Goal: Task Accomplishment & Management: Manage account settings

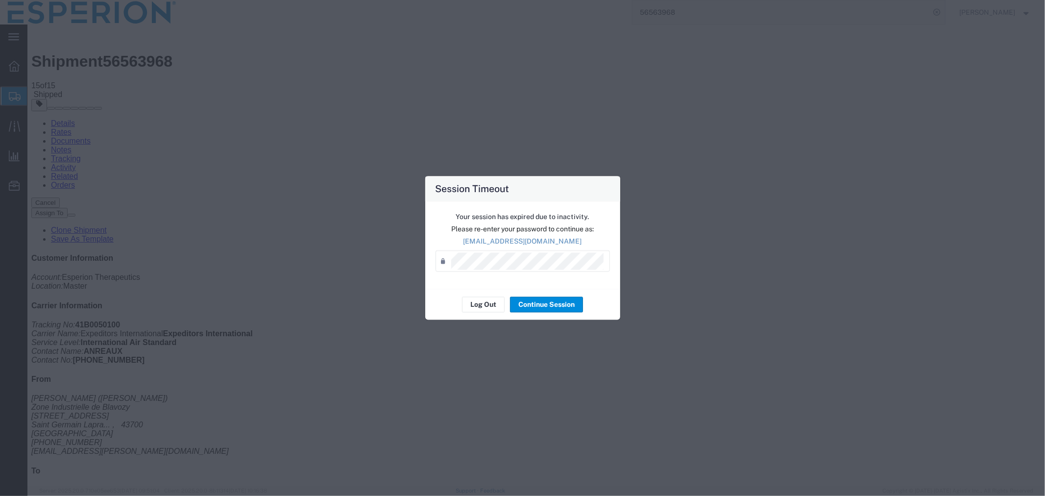
click at [534, 304] on button "Continue Session" at bounding box center [546, 305] width 73 height 16
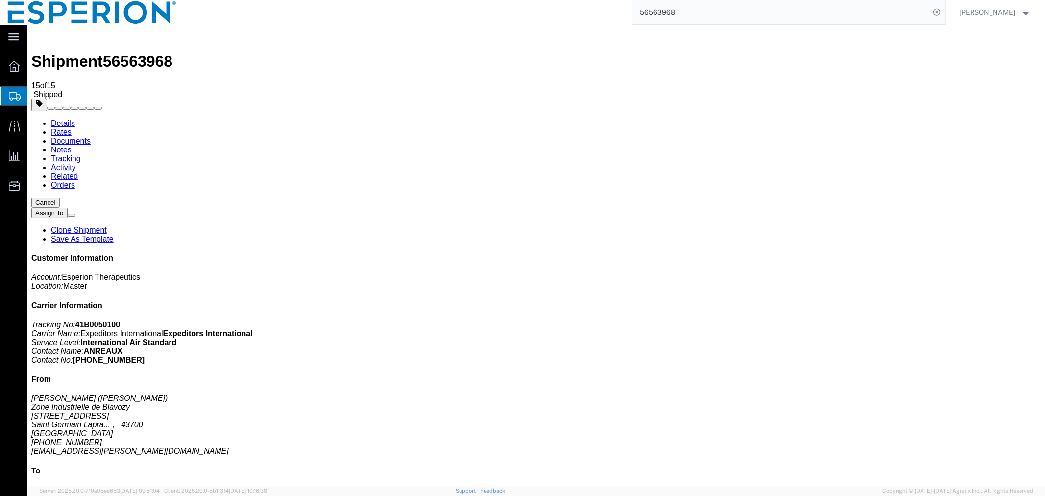
click at [728, 11] on input "56563968" at bounding box center [781, 12] width 298 height 24
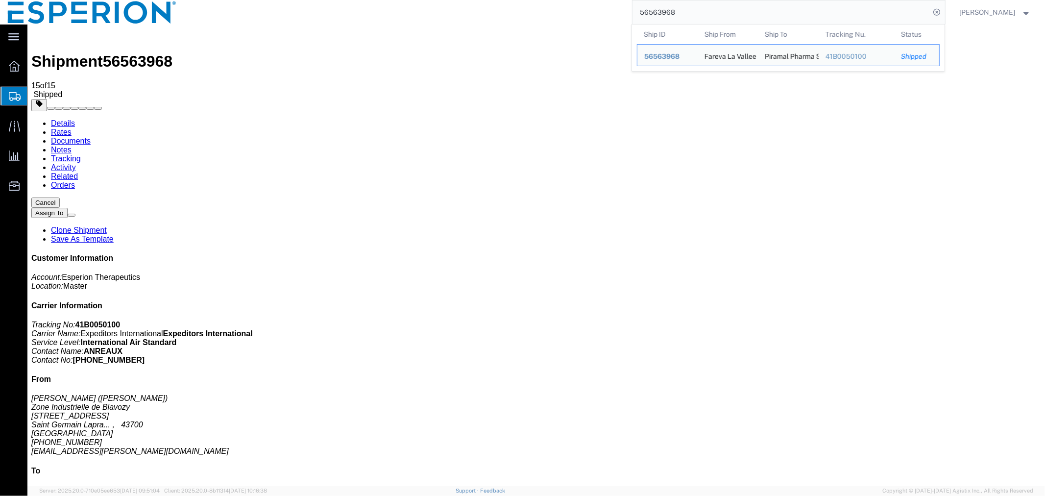
drag, startPoint x: 696, startPoint y: 15, endPoint x: 563, endPoint y: 7, distance: 133.0
click at [563, 7] on div "56563968 Ship ID Ship From Ship To Tracking Nu. Status Ship ID 56563968 Ship Fr…" at bounding box center [564, 12] width 761 height 24
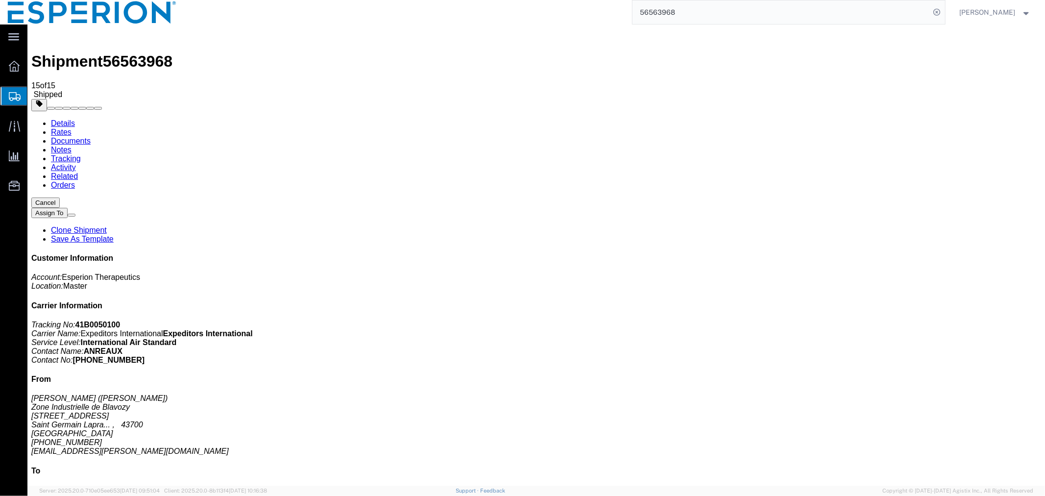
paste input "807181"
type input "56807181"
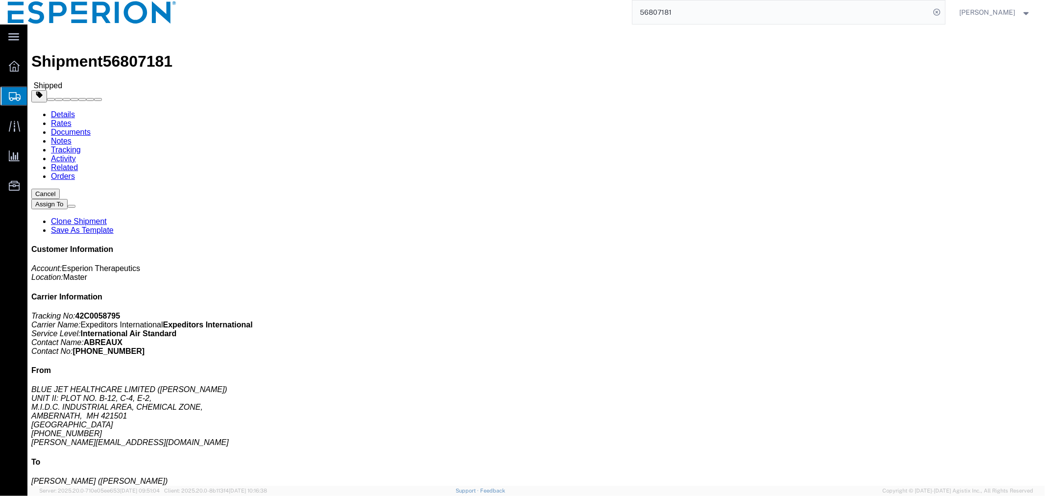
click link "Tracking"
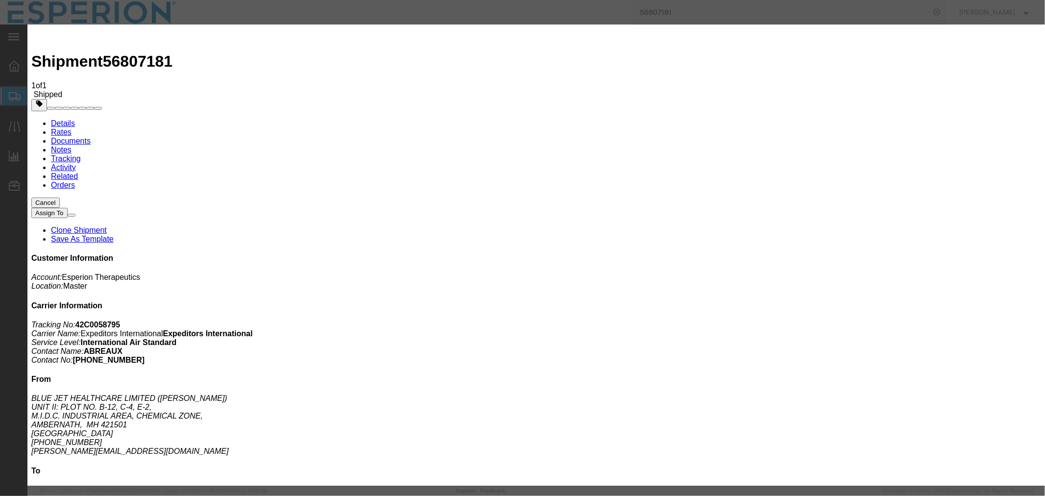
type input "[DATE]"
type input "1:00 PM"
select select "DELIVRED"
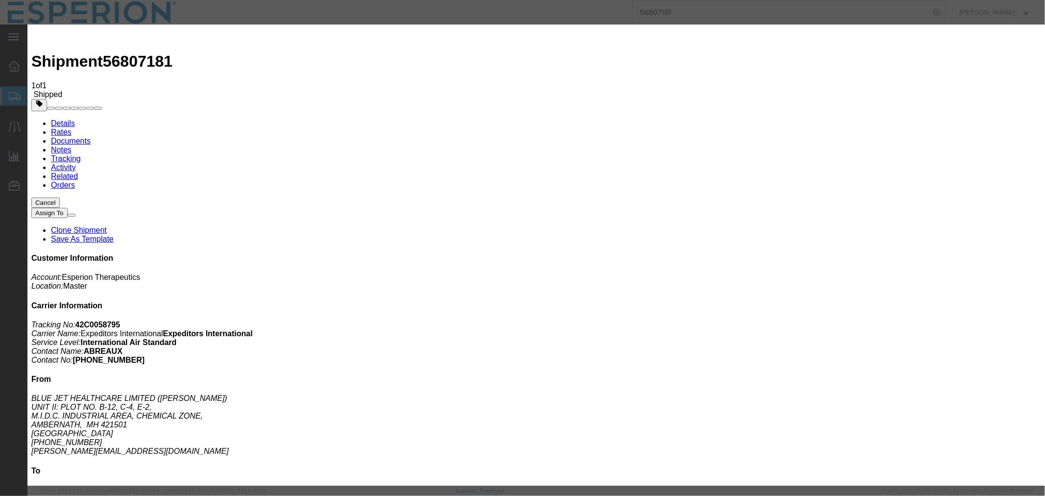
type input "COMPANY STAMP"
select select "{"pickupDeliveryInfoId": "122911836","pickupOrDelivery": "D","stopNum": "100","…"
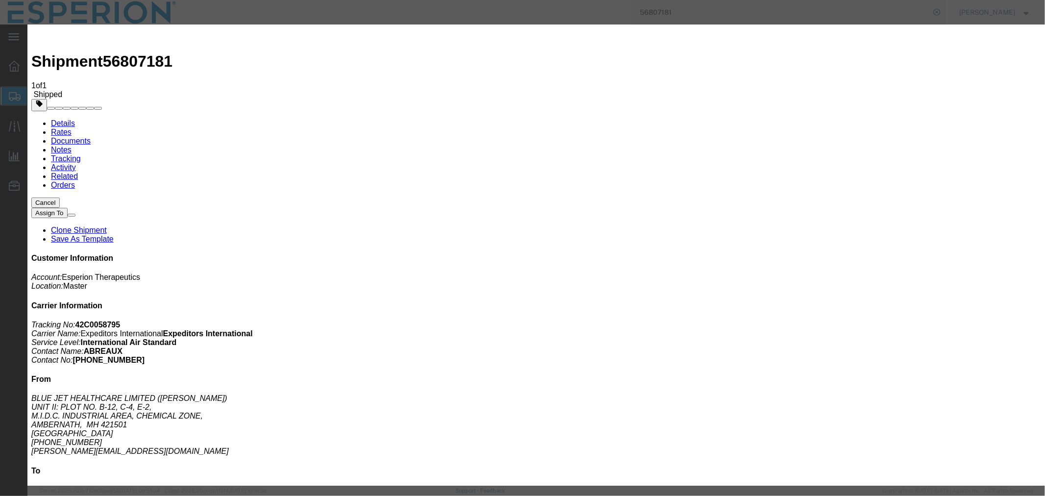
select select "FR"
type input "Saint [PERSON_NAME]"
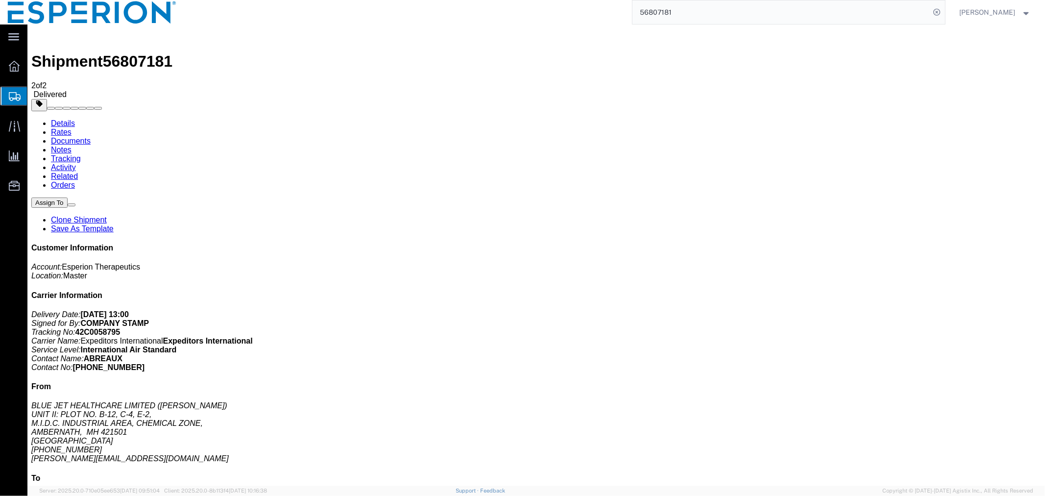
click at [90, 136] on link "Documents" at bounding box center [70, 140] width 40 height 8
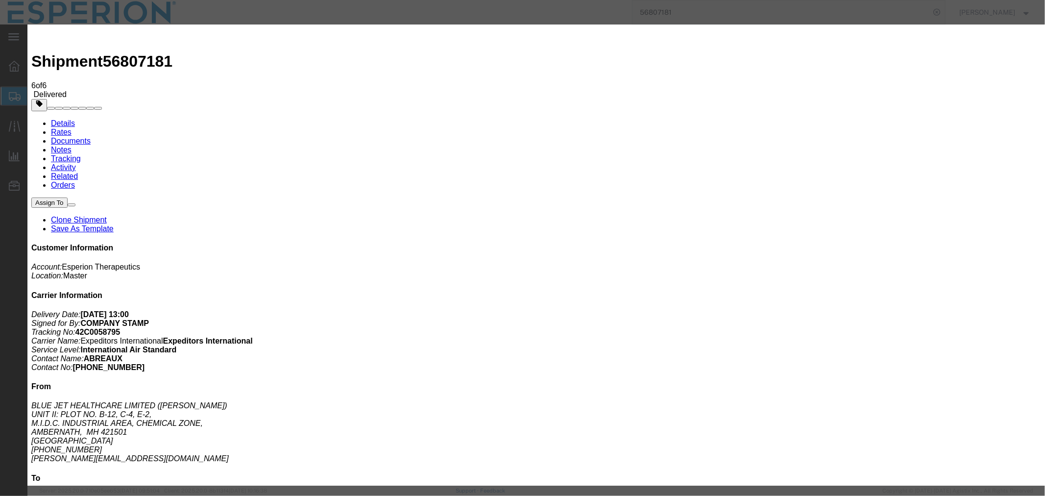
type input "C:\fakepath\POD# 42C0058795.pdf"
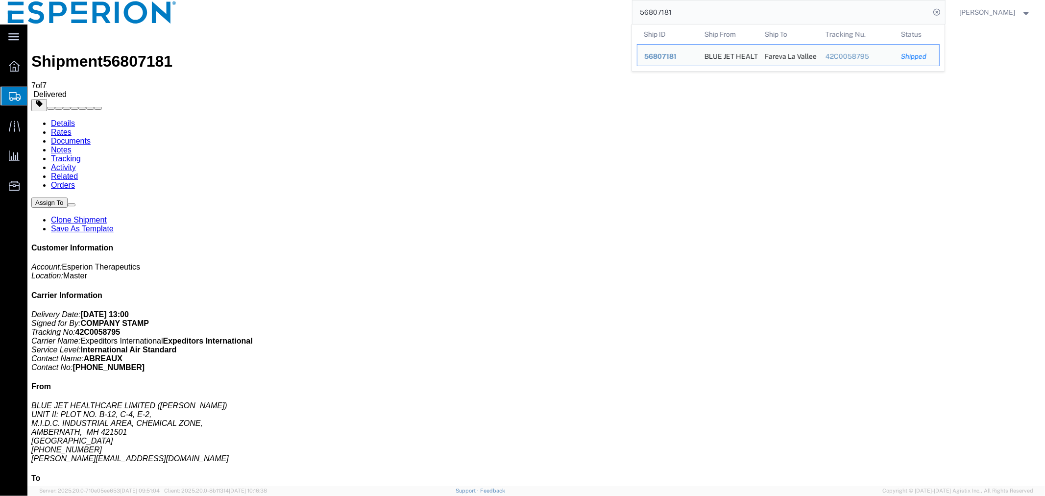
drag, startPoint x: 683, startPoint y: 11, endPoint x: 609, endPoint y: 10, distance: 74.5
click at [609, 10] on div "56807181 Ship ID Ship From Ship To Tracking Nu. Status Ship ID 56807181 Ship Fr…" at bounding box center [564, 12] width 761 height 24
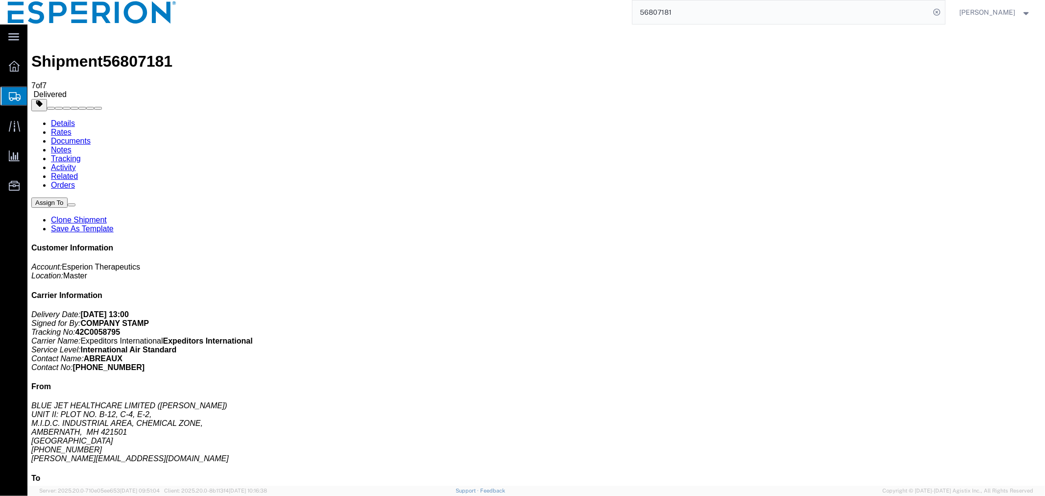
paste input "563968"
type input "56563968"
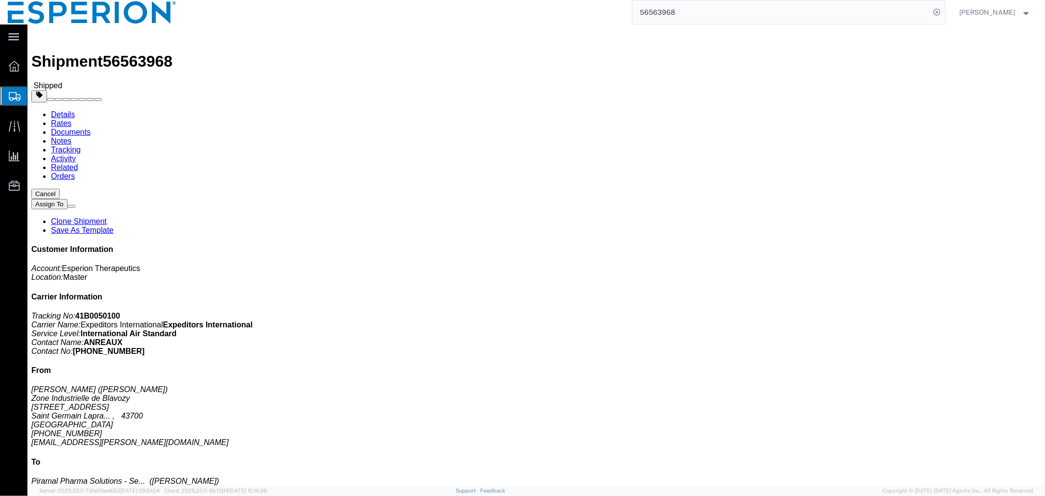
click link "Tracking"
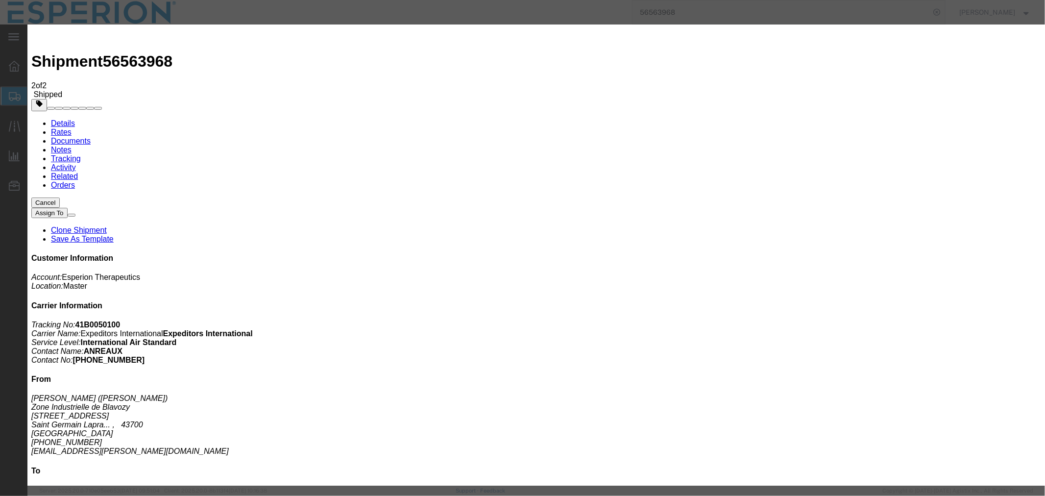
type input "[DATE]"
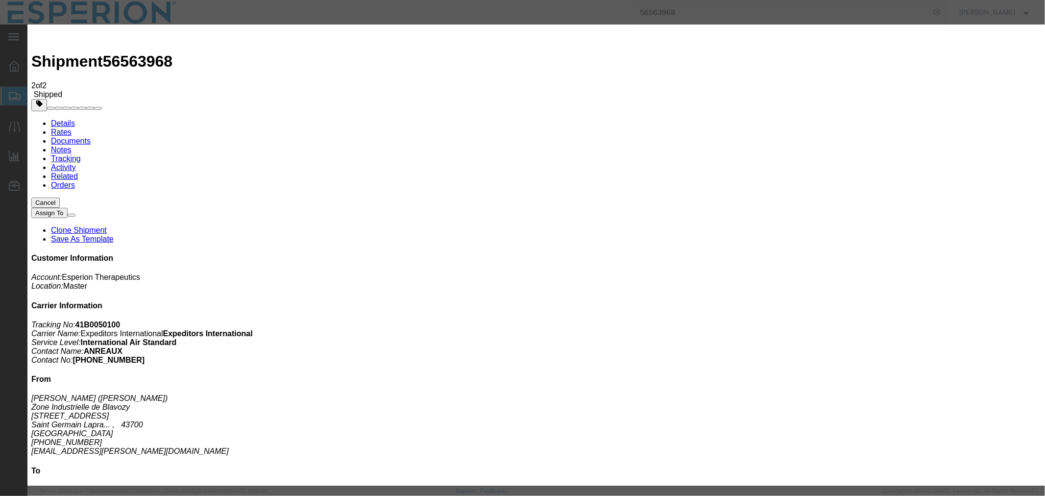
type input "11:30 AM"
select select "DELIVRED"
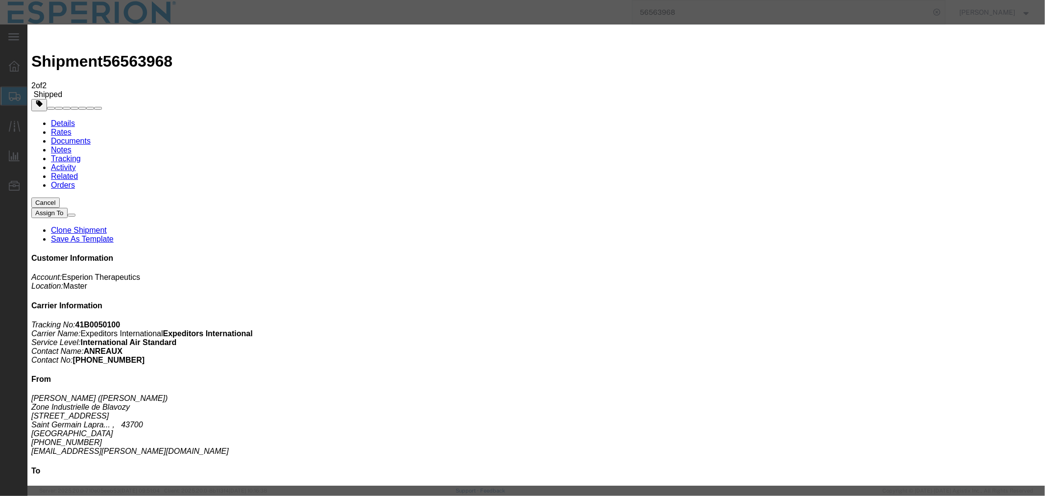
type input "[PERSON_NAME]"
select select "{"pickupDeliveryInfoId": "122418267","pickupOrDelivery": "D","stopNum": "100","…"
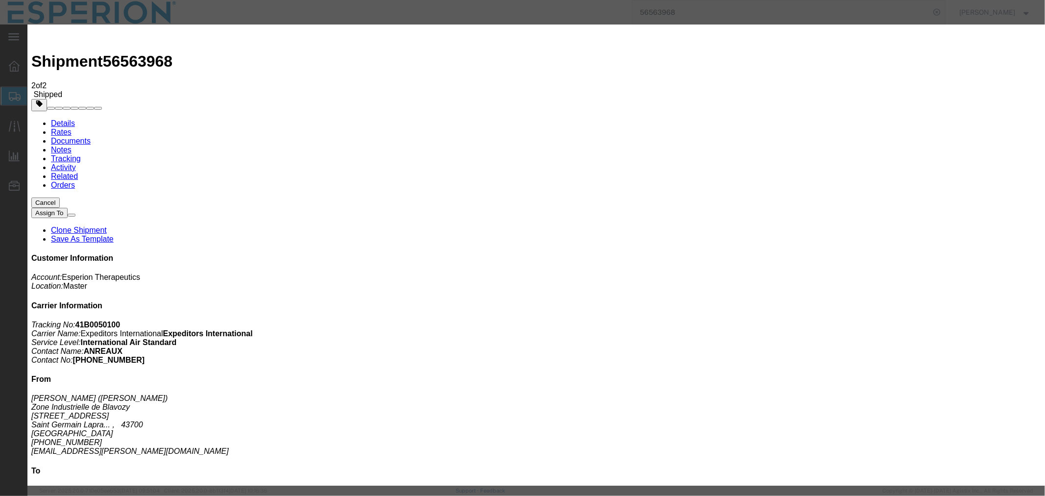
select select "PA"
type input "[GEOGRAPHIC_DATA]"
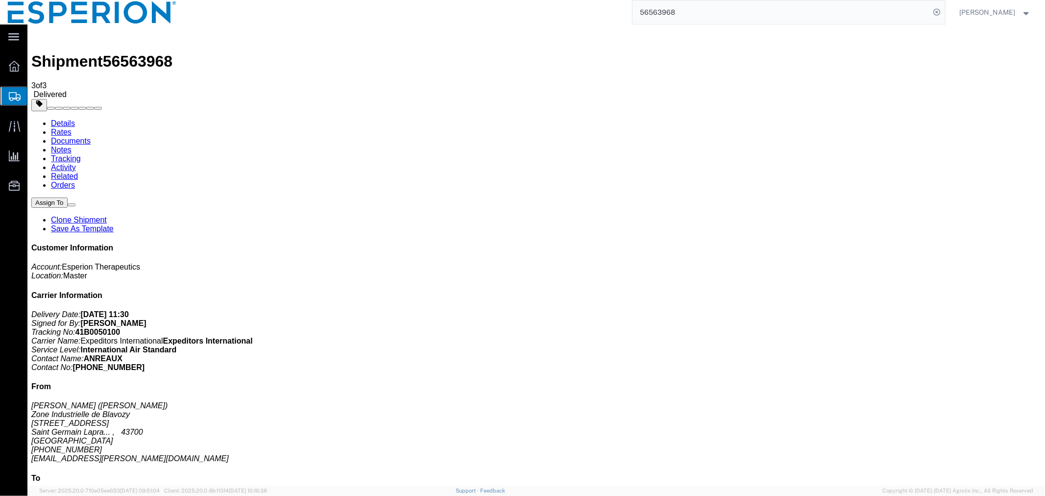
click at [90, 136] on link "Documents" at bounding box center [70, 140] width 40 height 8
